Goal: Check status: Check status

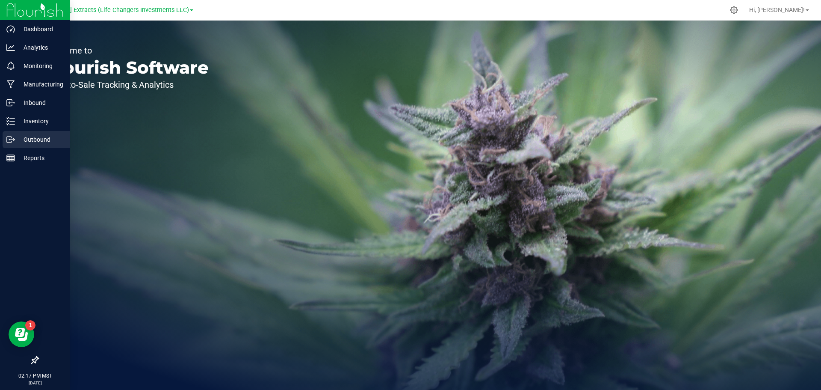
click at [41, 137] on p "Outbound" at bounding box center [40, 139] width 51 height 10
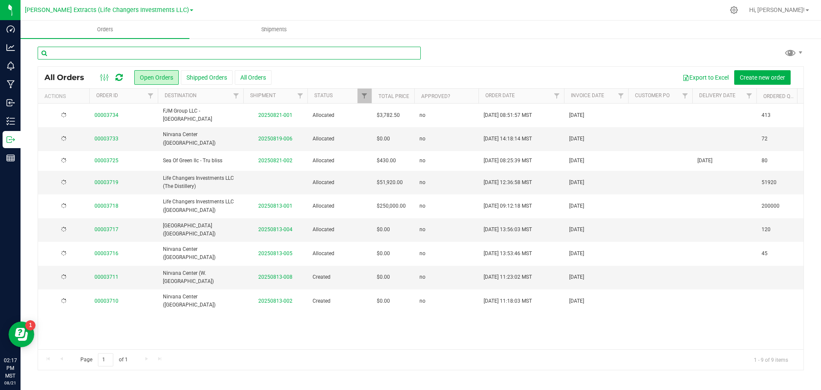
click at [173, 48] on input "text" at bounding box center [229, 53] width 383 height 13
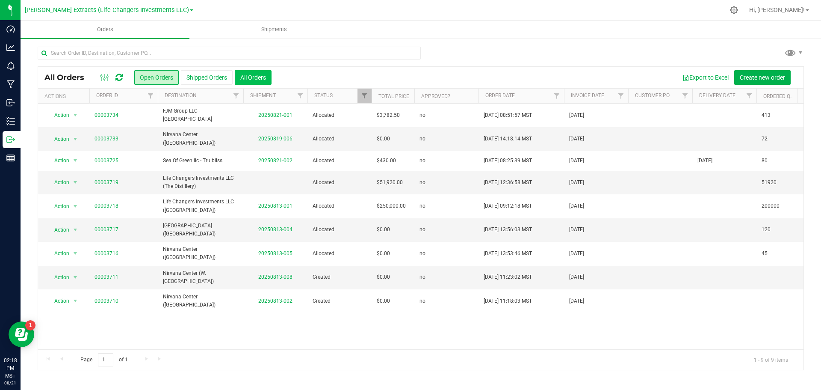
click at [246, 75] on button "All Orders" at bounding box center [253, 77] width 37 height 15
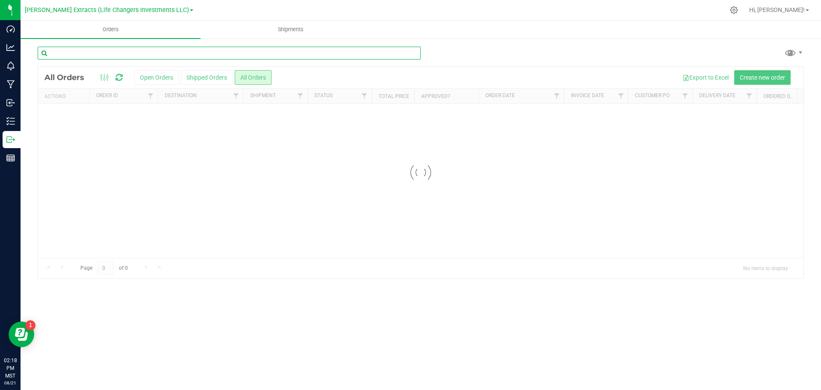
click at [137, 47] on input "text" at bounding box center [229, 53] width 383 height 13
type input "botanica"
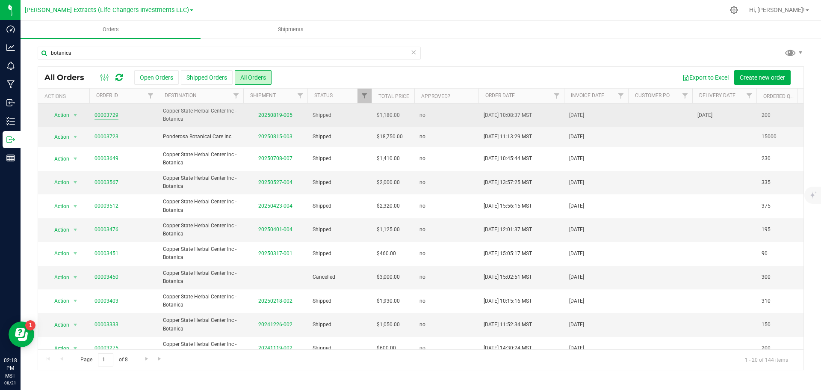
click at [109, 116] on link "00003729" at bounding box center [106, 115] width 24 height 8
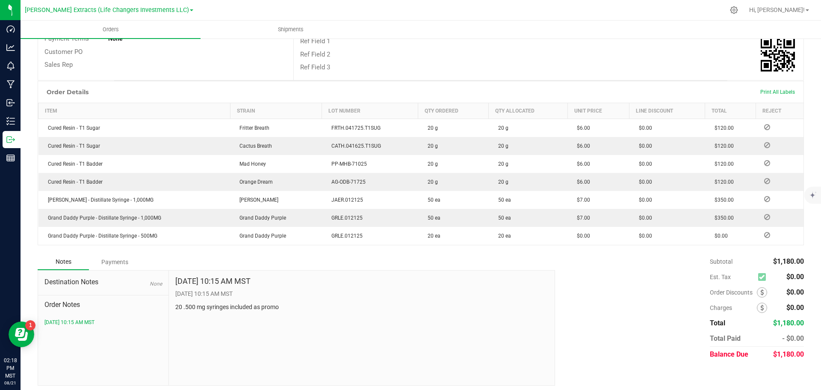
scroll to position [162, 0]
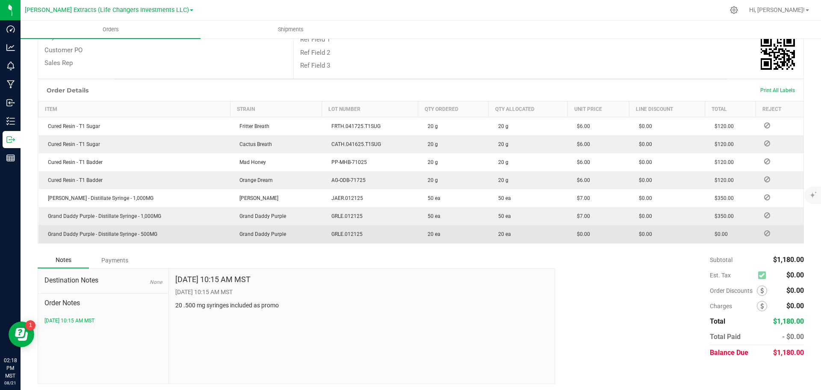
drag, startPoint x: 643, startPoint y: 232, endPoint x: 618, endPoint y: 224, distance: 25.6
click at [618, 225] on outbound-order-line-row "Grand Daddy Purple - Distillate Syringe - 500MG Grand Daddy Purple GRLE.012125 …" at bounding box center [420, 234] width 765 height 18
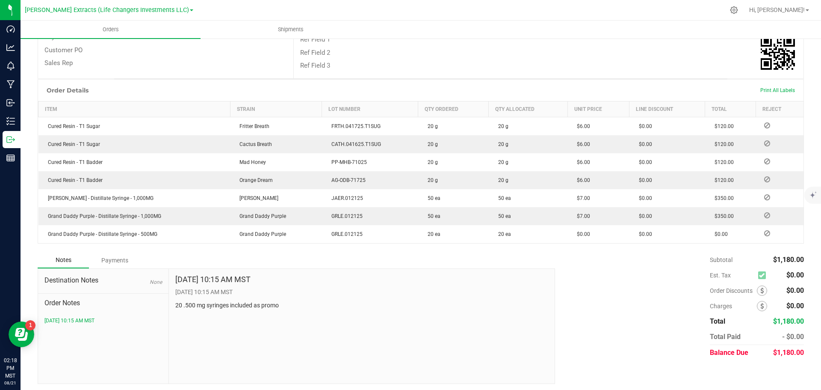
click at [613, 262] on div "Subtotal $1,180.00 Est. Tax $0.00" at bounding box center [676, 306] width 255 height 108
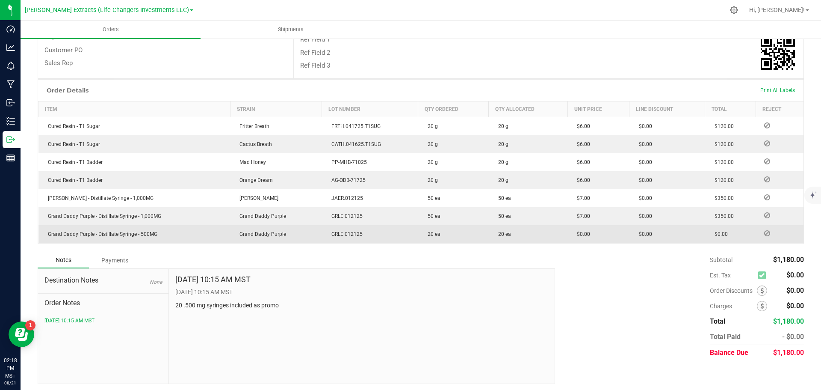
drag, startPoint x: 731, startPoint y: 233, endPoint x: 42, endPoint y: 233, distance: 688.4
click at [42, 233] on outbound-order-line-row "Grand Daddy Purple - Distillate Syringe - 500MG Grand Daddy Purple GRLE.012125 …" at bounding box center [420, 234] width 765 height 18
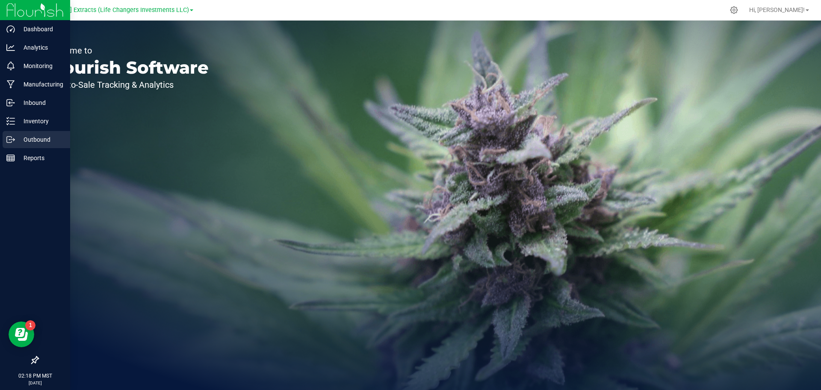
click at [47, 135] on p "Outbound" at bounding box center [40, 139] width 51 height 10
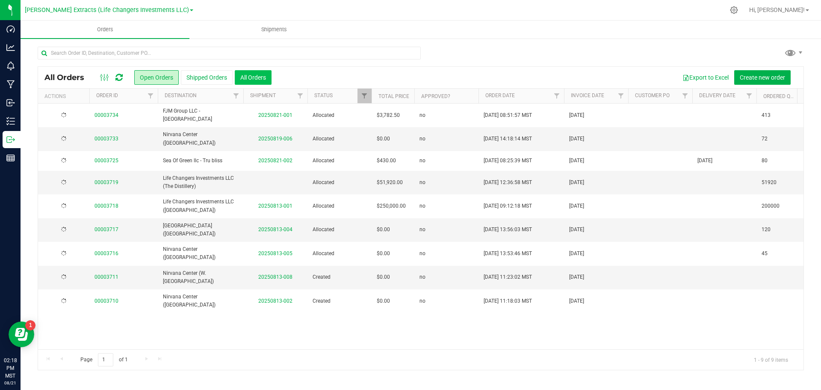
click at [255, 77] on button "All Orders" at bounding box center [253, 77] width 37 height 15
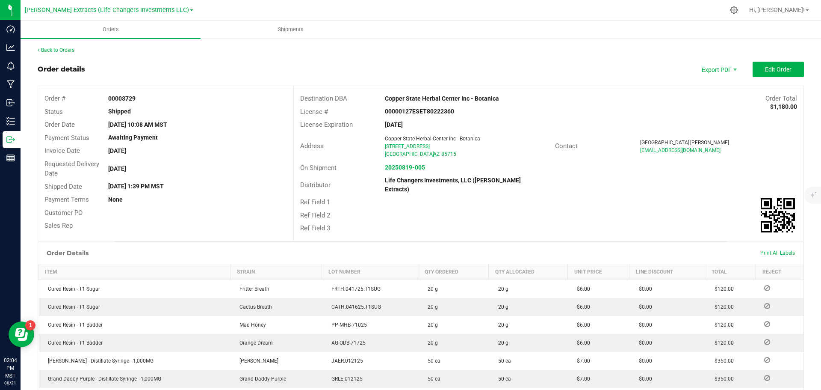
scroll to position [162, 0]
